Goal: Entertainment & Leisure: Consume media (video, audio)

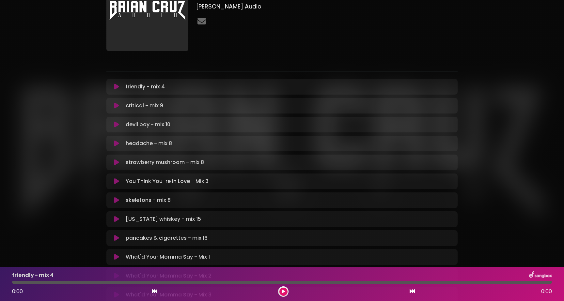
scroll to position [44, 0]
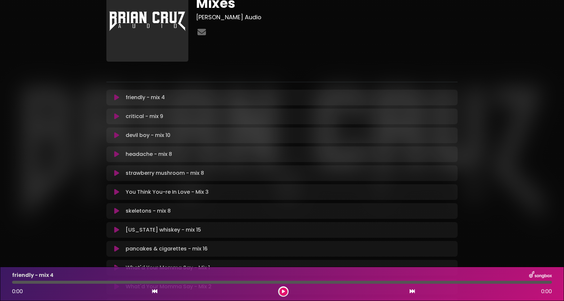
click at [223, 81] on div "Nothing Could Be Worse Than This - Mixes [PERSON_NAME] Audio" at bounding box center [281, 167] width 359 height 375
click at [80, 79] on div "Nothing Could Be Worse Than This - Mixes [PERSON_NAME] Audio" at bounding box center [282, 163] width 431 height 398
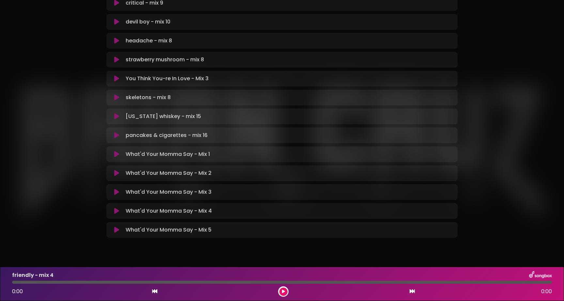
scroll to position [170, 0]
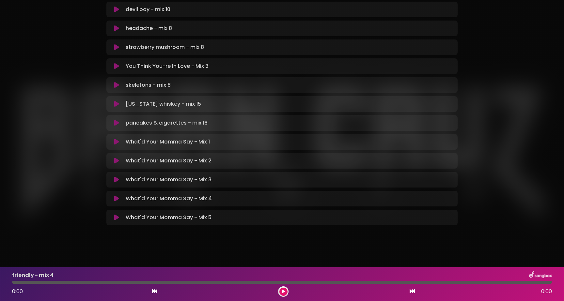
click at [79, 184] on div "Nothing Could Be Worse Than This - Mixes [PERSON_NAME] Audio" at bounding box center [282, 37] width 431 height 398
click at [61, 141] on div "Nothing Could Be Worse Than This - Mixes [PERSON_NAME] Audio" at bounding box center [282, 37] width 564 height 398
click at [480, 138] on div "Nothing Could Be Worse Than This - Mixes [PERSON_NAME] Audio" at bounding box center [282, 37] width 431 height 398
click at [548, 149] on div "Nothing Could Be Worse Than This - Mixes [PERSON_NAME] Audio" at bounding box center [282, 37] width 564 height 398
click at [550, 120] on div "Nothing Could Be Worse Than This - Mixes [PERSON_NAME] Audio" at bounding box center [282, 37] width 564 height 398
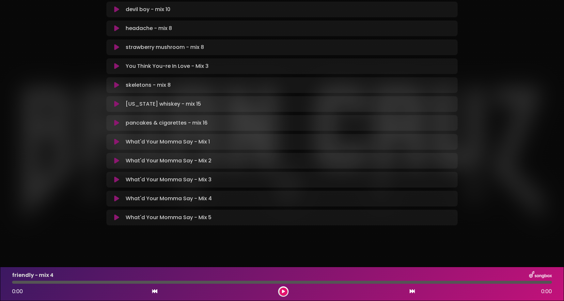
click at [541, 222] on div "Nothing Could Be Worse Than This - Mixes [PERSON_NAME] Audio" at bounding box center [282, 37] width 564 height 398
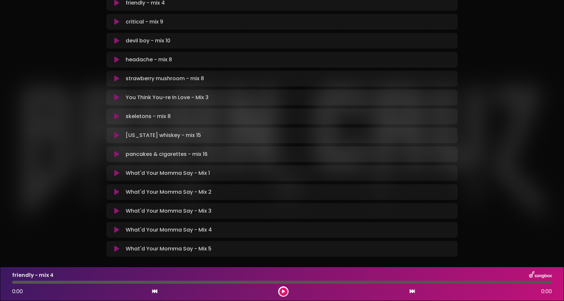
scroll to position [138, 0]
click at [66, 70] on div "Nothing Could Be Worse Than This - Mixes [PERSON_NAME] Audio" at bounding box center [282, 69] width 564 height 398
click at [497, 203] on div "Nothing Could Be Worse Than This - Mixes [PERSON_NAME] Audio" at bounding box center [282, 69] width 431 height 398
click at [538, 201] on div "Nothing Could Be Worse Than This - Mixes [PERSON_NAME] Audio" at bounding box center [282, 69] width 564 height 398
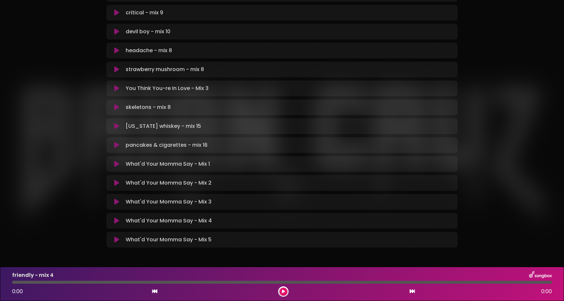
scroll to position [146, 0]
click at [60, 180] on div "Nothing Could Be Worse Than This - Mixes [PERSON_NAME] Audio" at bounding box center [282, 60] width 564 height 398
click at [55, 204] on div "Nothing Could Be Worse Than This - Mixes [PERSON_NAME] Audio" at bounding box center [282, 60] width 564 height 398
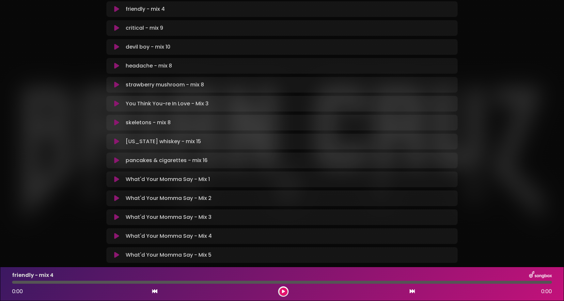
scroll to position [133, 0]
click at [45, 99] on div "Nothing Could Be Worse Than This - Mixes [PERSON_NAME] Audio" at bounding box center [282, 74] width 564 height 398
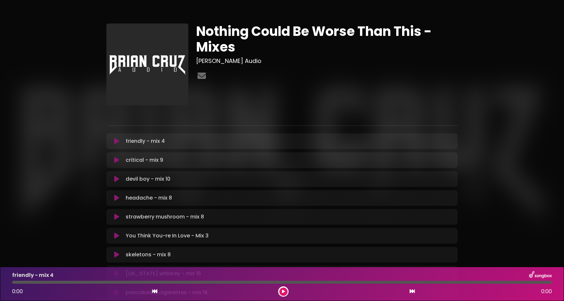
click at [96, 160] on div "Nothing Could Be Worse Than This - Mixes [PERSON_NAME] Audio" at bounding box center [282, 207] width 431 height 398
click at [83, 199] on div "Nothing Could Be Worse Than This - Mixes [PERSON_NAME] Audio" at bounding box center [282, 207] width 431 height 398
click at [52, 195] on div "Nothing Could Be Worse Than This - Mixes [PERSON_NAME] Audio" at bounding box center [282, 207] width 564 height 398
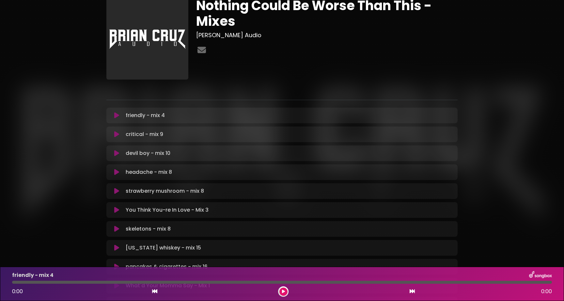
scroll to position [26, 0]
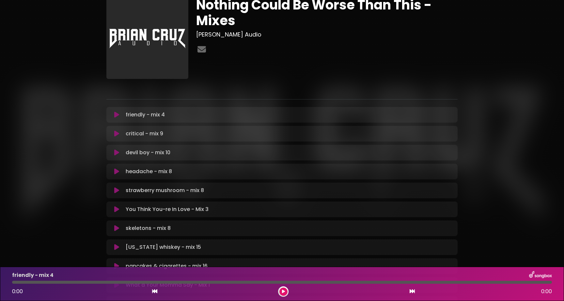
click at [75, 144] on div "Nothing Could Be Worse Than This - Mixes [PERSON_NAME] Audio" at bounding box center [282, 180] width 431 height 398
click at [73, 212] on div "Nothing Could Be Worse Than This - Mixes [PERSON_NAME] Audio" at bounding box center [282, 180] width 431 height 398
click at [82, 166] on div "Nothing Could Be Worse Than This - Mixes [PERSON_NAME] Audio" at bounding box center [282, 180] width 431 height 398
drag, startPoint x: 178, startPoint y: 153, endPoint x: 125, endPoint y: 154, distance: 52.9
click at [125, 154] on div "devil boy - mix 10 Loading Track..." at bounding box center [288, 153] width 330 height 8
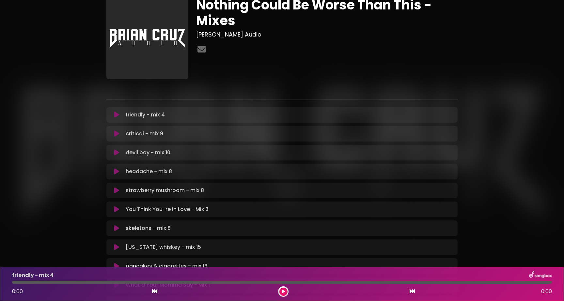
click at [66, 160] on div "Nothing Could Be Worse Than This - Mixes [PERSON_NAME] Audio" at bounding box center [282, 180] width 564 height 398
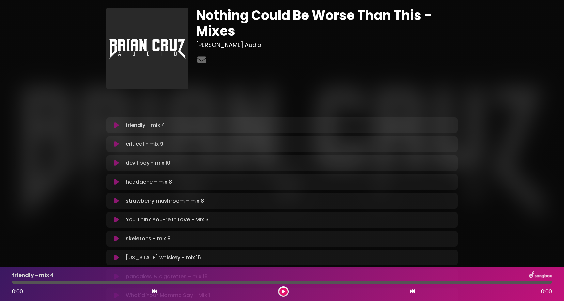
scroll to position [21, 0]
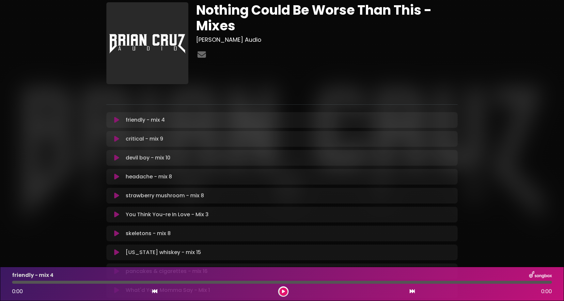
click at [87, 147] on div "Nothing Could Be Worse Than This - Mixes [PERSON_NAME] Audio" at bounding box center [282, 186] width 431 height 398
click at [98, 128] on div "Nothing Could Be Worse Than This - Mixes [PERSON_NAME] Audio" at bounding box center [282, 186] width 431 height 398
drag, startPoint x: 100, startPoint y: 136, endPoint x: 204, endPoint y: 144, distance: 104.3
click at [204, 144] on div "Nothing Could Be Worse Than This - Mixes [PERSON_NAME] Audio" at bounding box center [282, 186] width 431 height 398
click at [85, 98] on div "Nothing Could Be Worse Than This - Mixes [PERSON_NAME] Audio" at bounding box center [282, 186] width 431 height 398
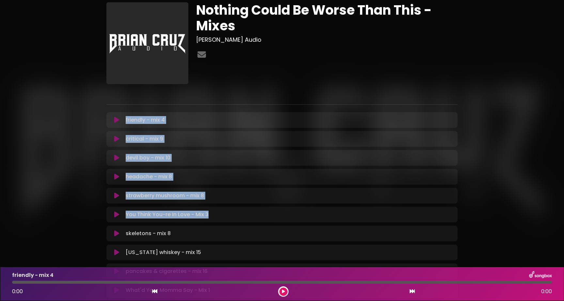
drag, startPoint x: 93, startPoint y: 106, endPoint x: 248, endPoint y: 216, distance: 189.9
click at [248, 216] on div "Nothing Could Be Worse Than This - Mixes [PERSON_NAME] Audio" at bounding box center [282, 186] width 431 height 398
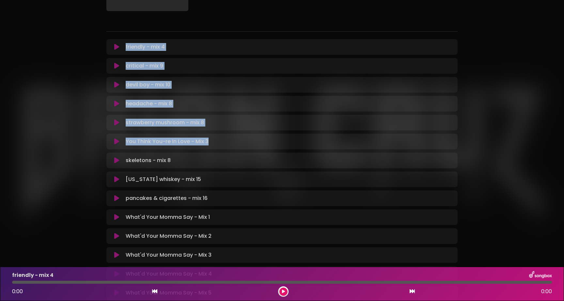
scroll to position [96, 0]
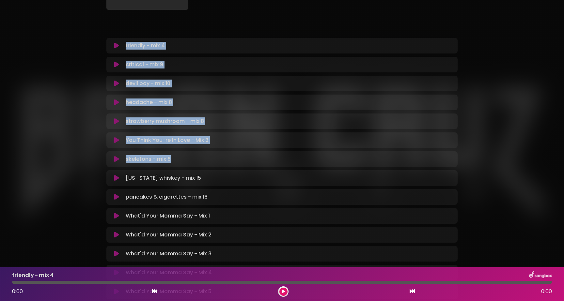
drag, startPoint x: 74, startPoint y: 41, endPoint x: 206, endPoint y: 156, distance: 175.7
click at [206, 156] on div "Nothing Could Be Worse Than This - Mixes [PERSON_NAME] Audio" at bounding box center [282, 111] width 431 height 398
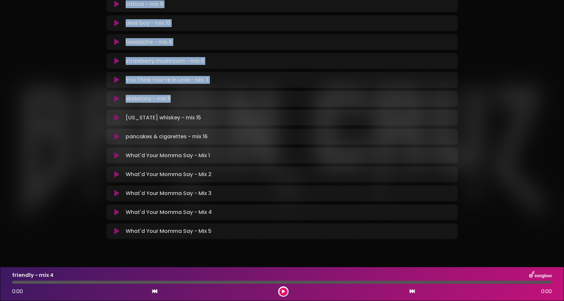
scroll to position [156, 0]
